Goal: Use online tool/utility: Utilize a website feature to perform a specific function

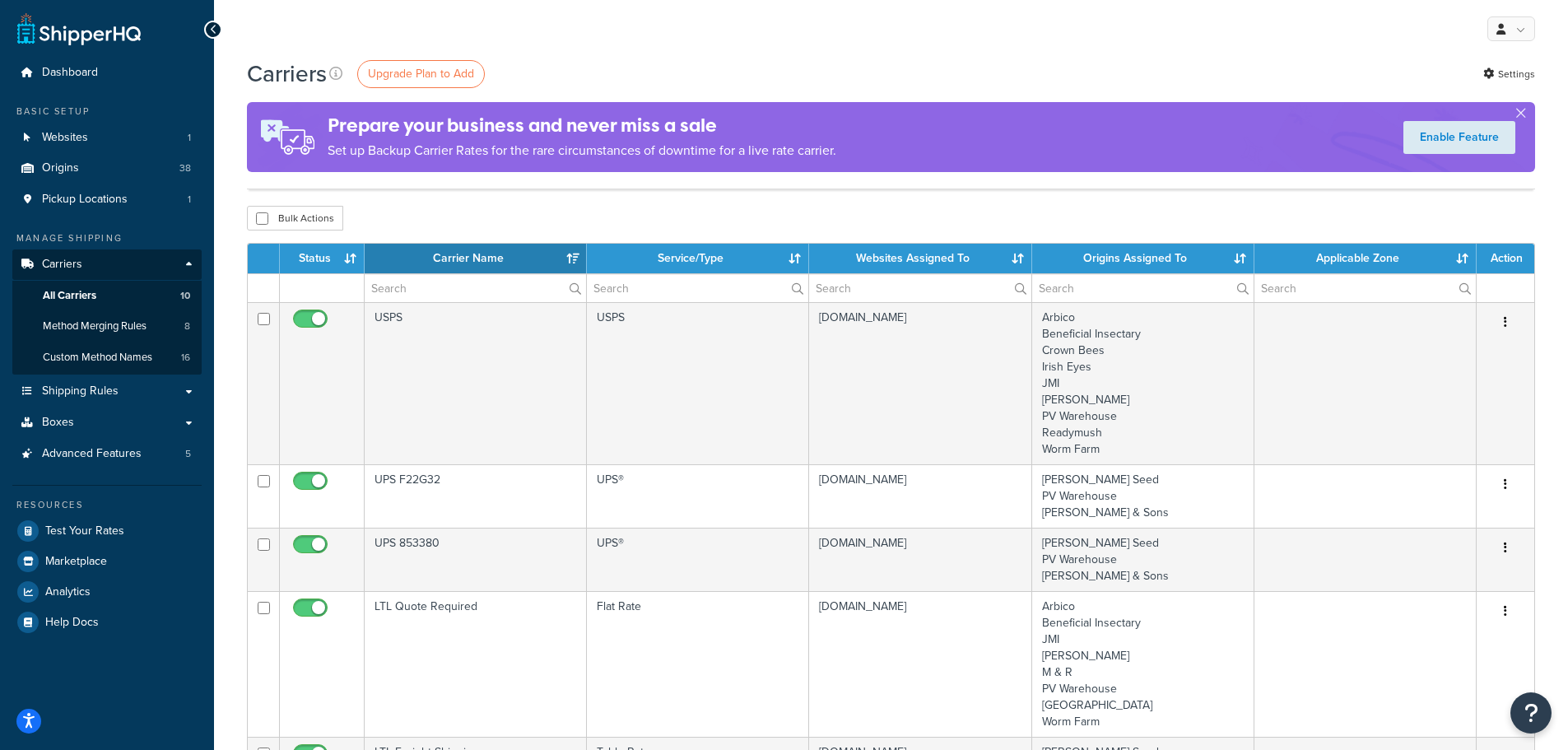
select select "15"
click at [1523, 115] on button "button" at bounding box center [1520, 116] width 4 height 4
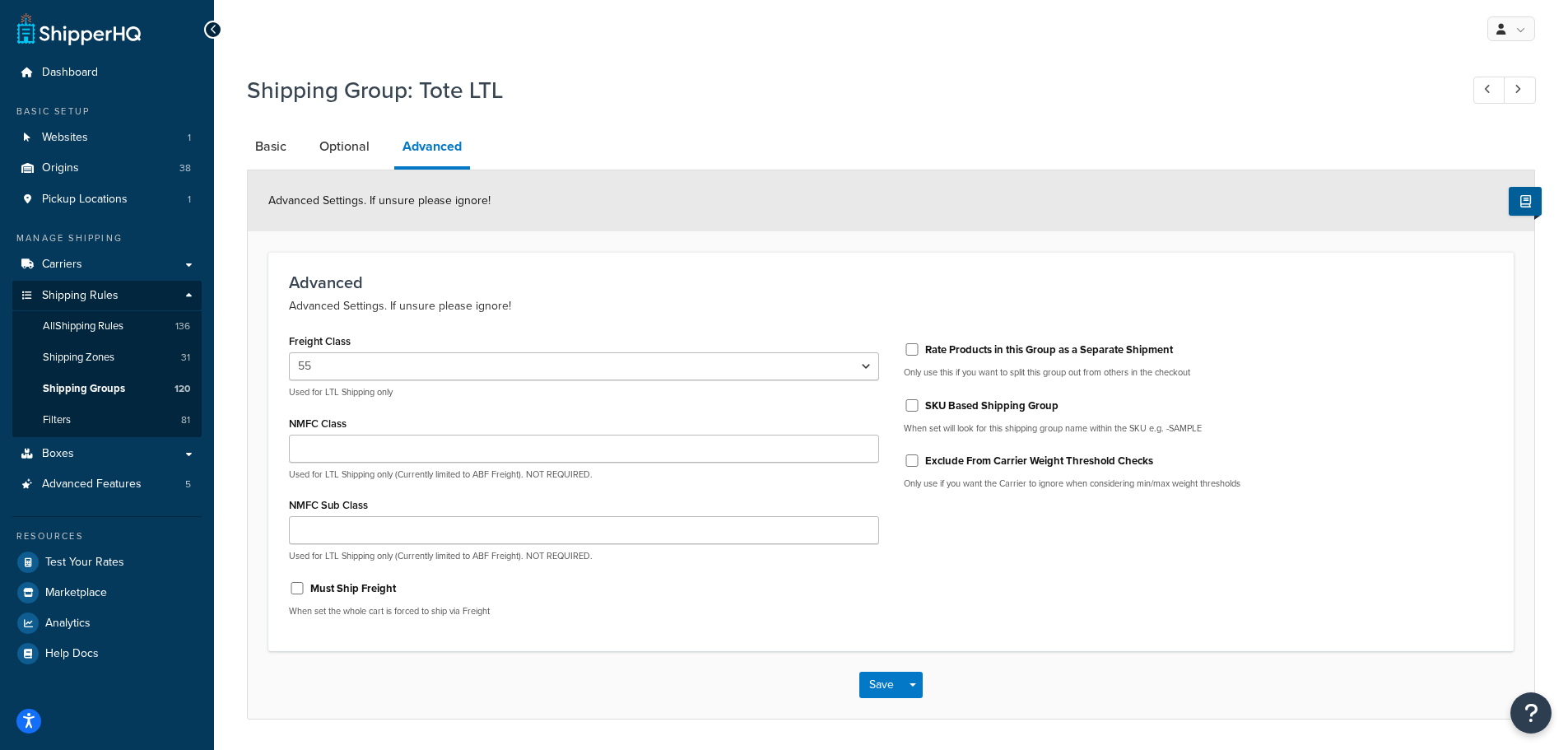
select select "55"
